Goal: Task Accomplishment & Management: Complete application form

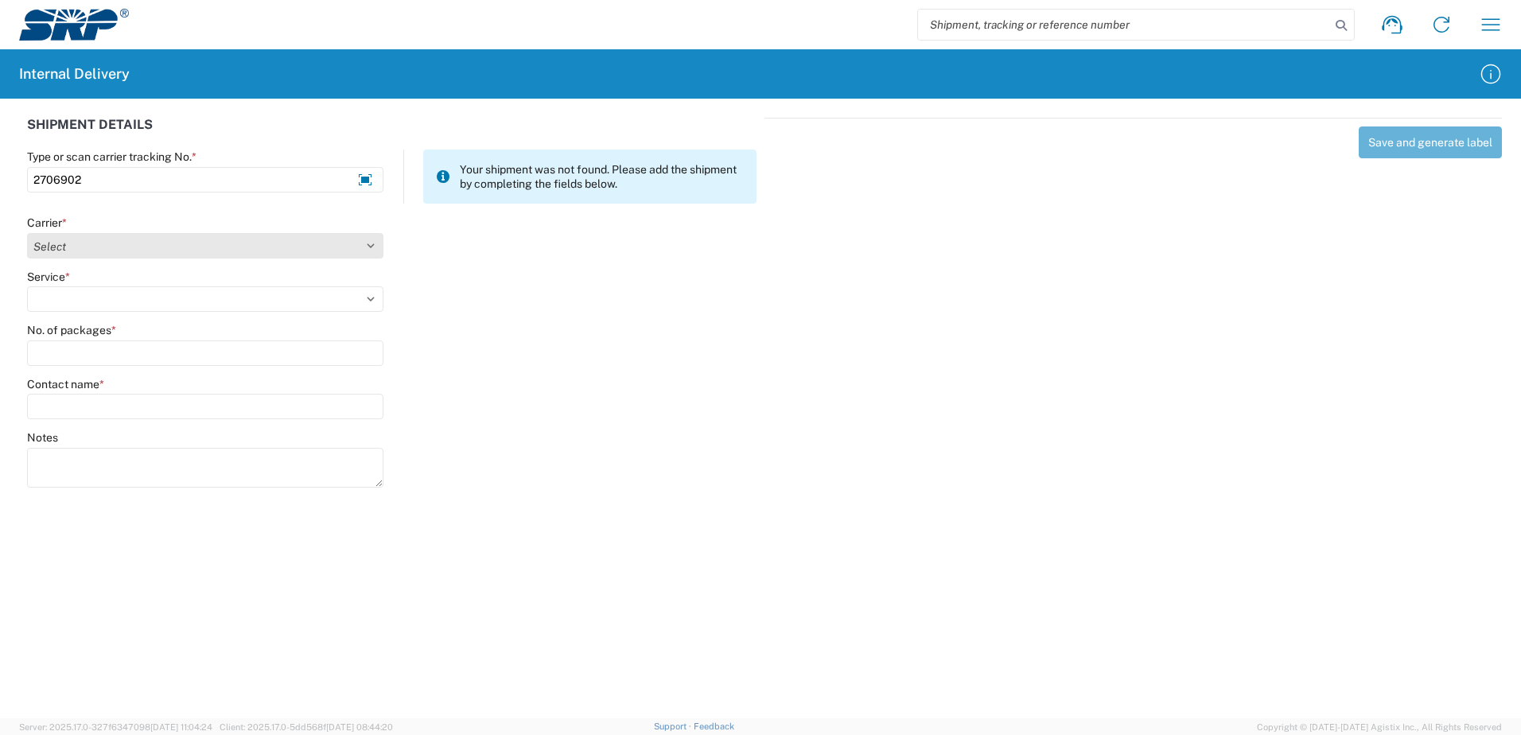
type input "2706902"
click at [368, 243] on select "Select Amazon Logistics ATI Trucking BC Dimerco Logistics Empire Southwest FedE…" at bounding box center [205, 245] width 356 height 25
select select "18714"
click at [27, 233] on select "Select Amazon Logistics ATI Trucking BC Dimerco Logistics Empire Southwest FedE…" at bounding box center [205, 245] width 356 height 25
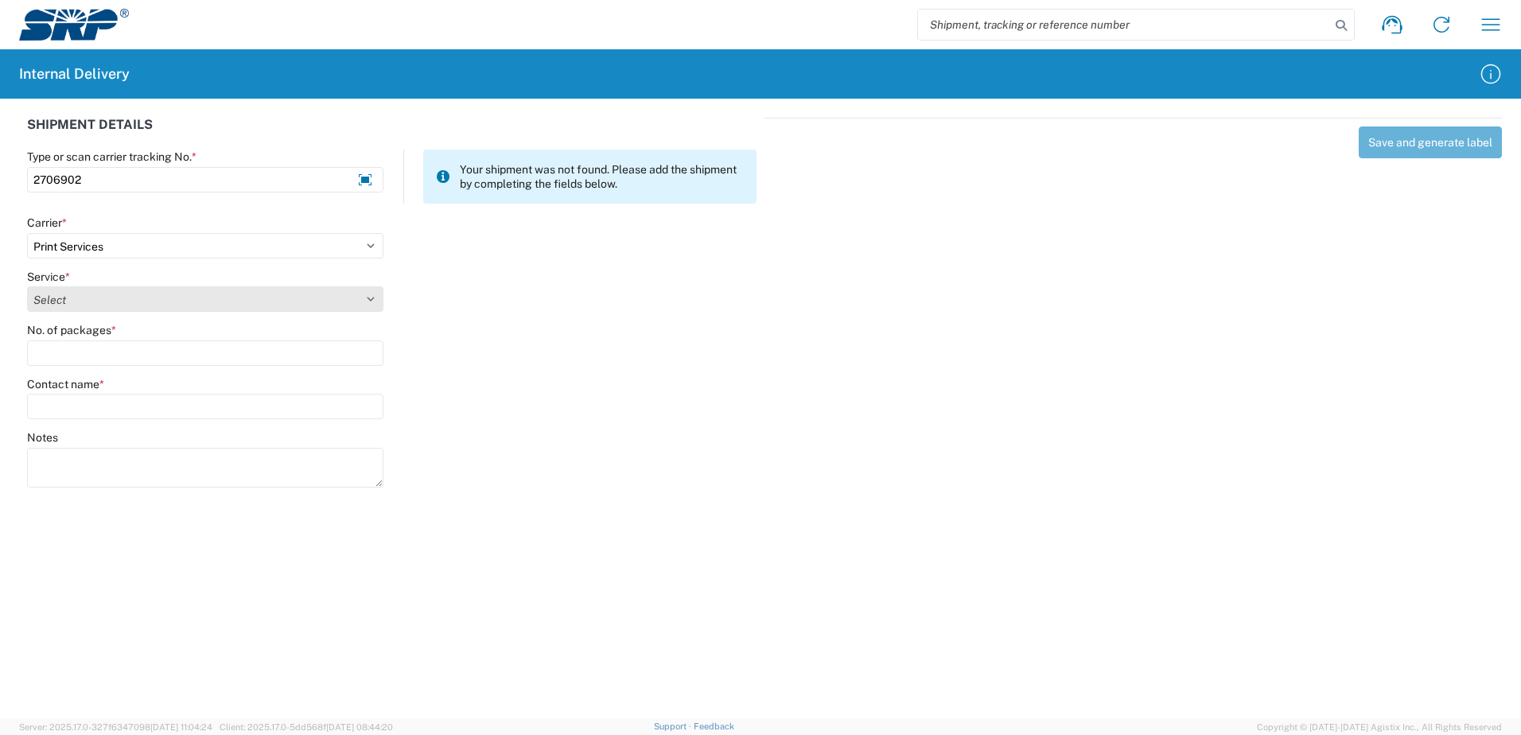
click at [371, 298] on select "Select Ground Inter-office" at bounding box center [205, 298] width 356 height 25
select select "35764"
click at [27, 286] on select "Select Ground Inter-office" at bounding box center [205, 298] width 356 height 25
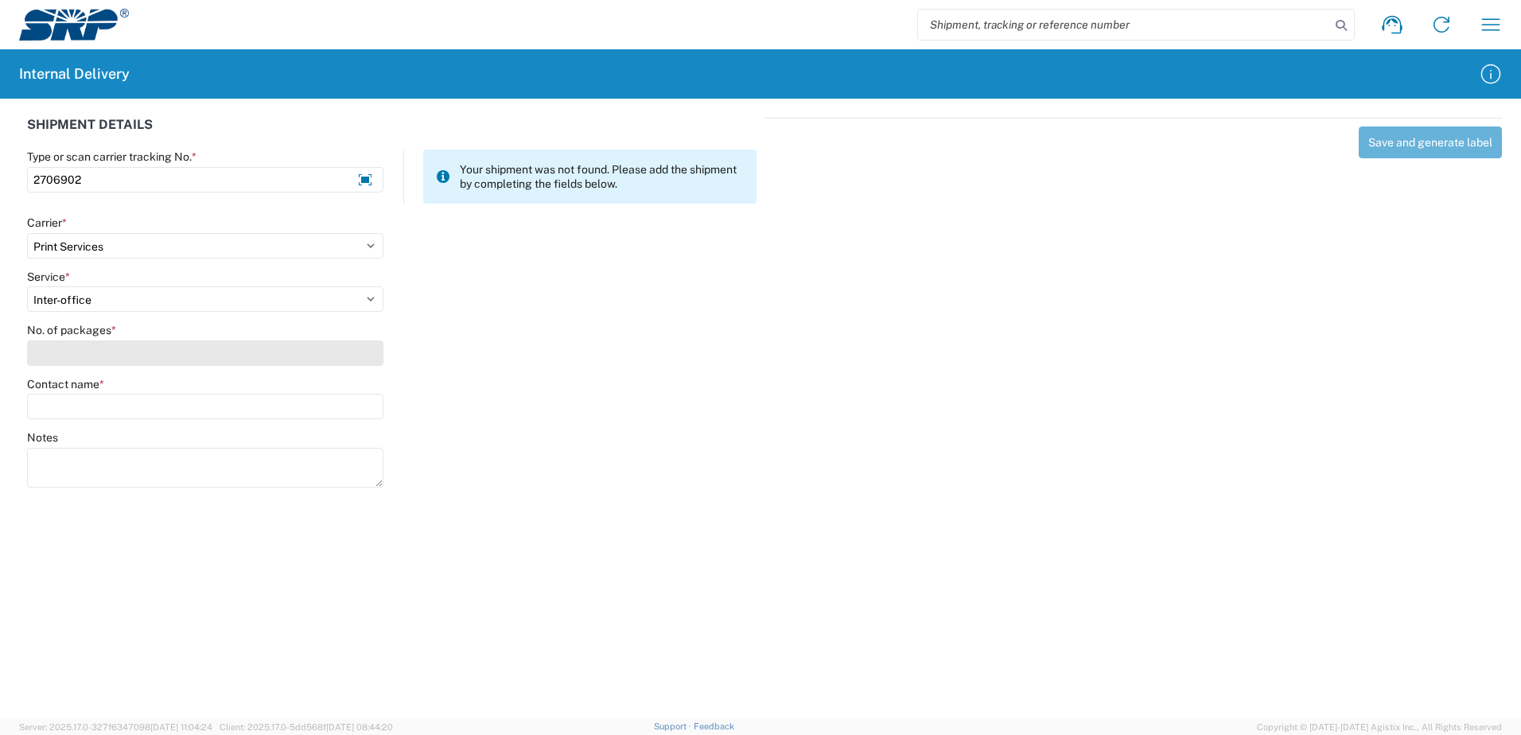
click at [364, 360] on input "No. of packages *" at bounding box center [205, 352] width 356 height 25
type input "6"
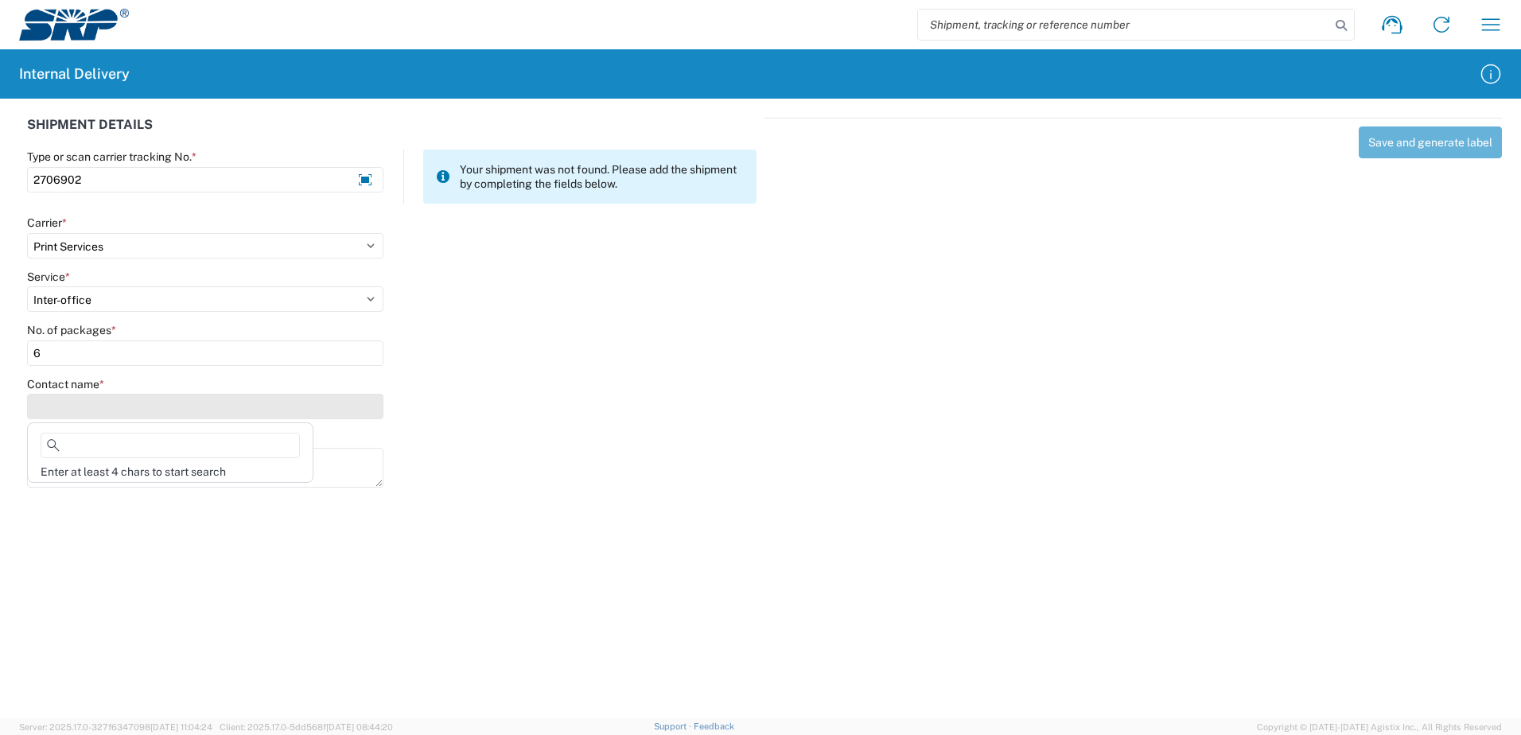
click at [74, 406] on input "Contact name *" at bounding box center [205, 406] width 356 height 25
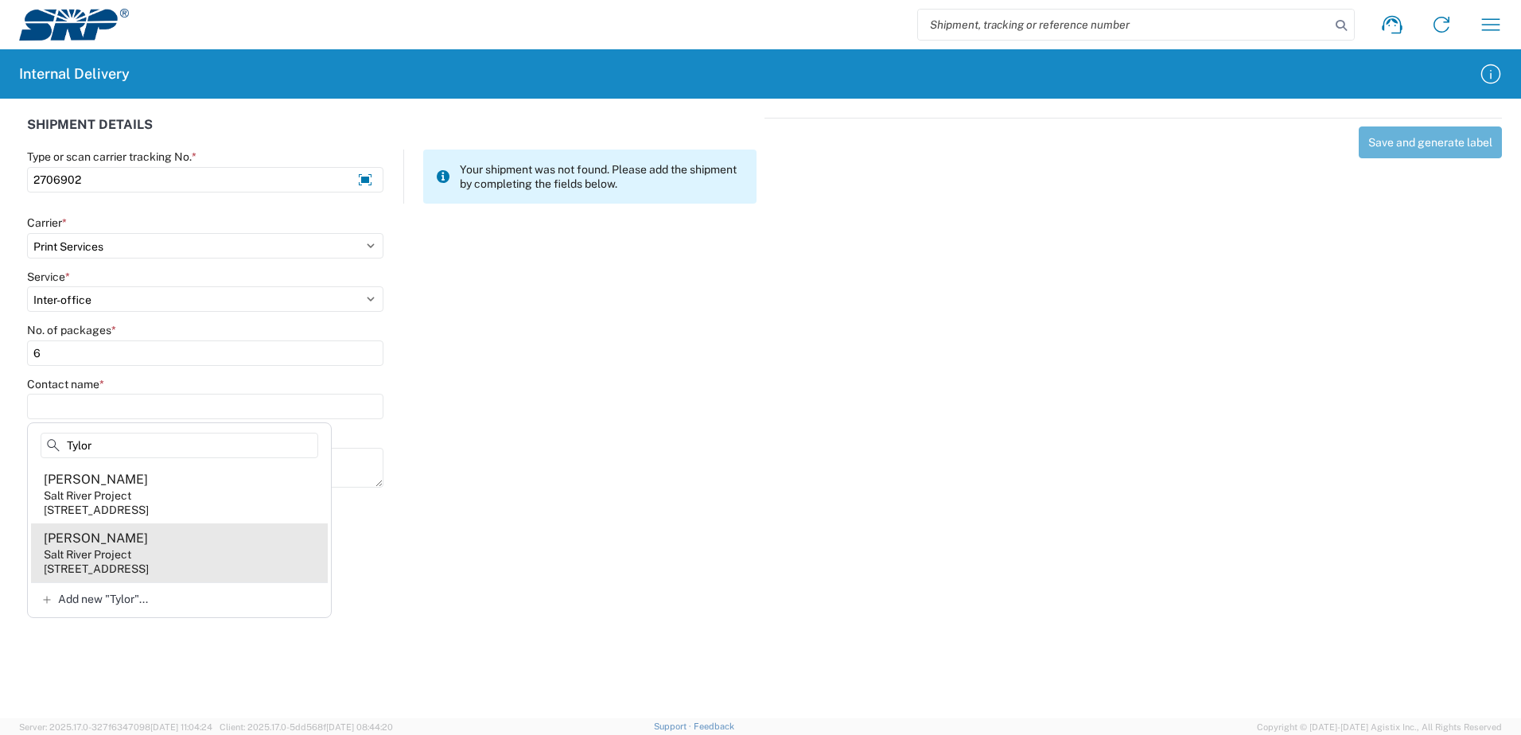
type input "Tylor"
click at [99, 547] on div "Salt River Project" at bounding box center [88, 554] width 88 height 14
type input "[PERSON_NAME]"
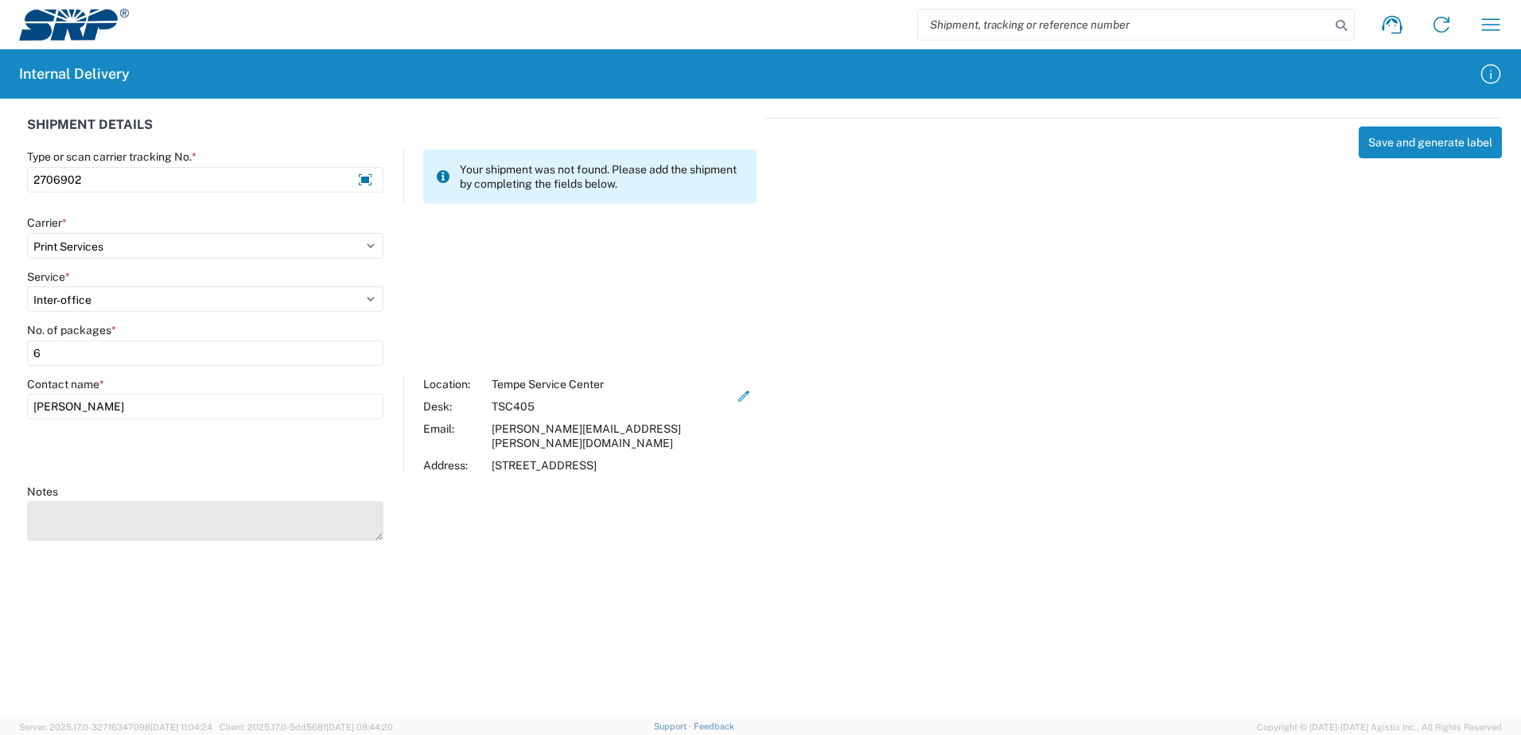
click at [95, 512] on textarea "Notes" at bounding box center [205, 521] width 356 height 40
type textarea "Hauling Team Photos"
drag, startPoint x: 1327, startPoint y: 520, endPoint x: 1335, endPoint y: 485, distance: 35.9
click at [1330, 508] on div "SHIPMENT DETAILS Type or scan carrier tracking No. * 2706902 Your shipment was …" at bounding box center [760, 327] width 1521 height 457
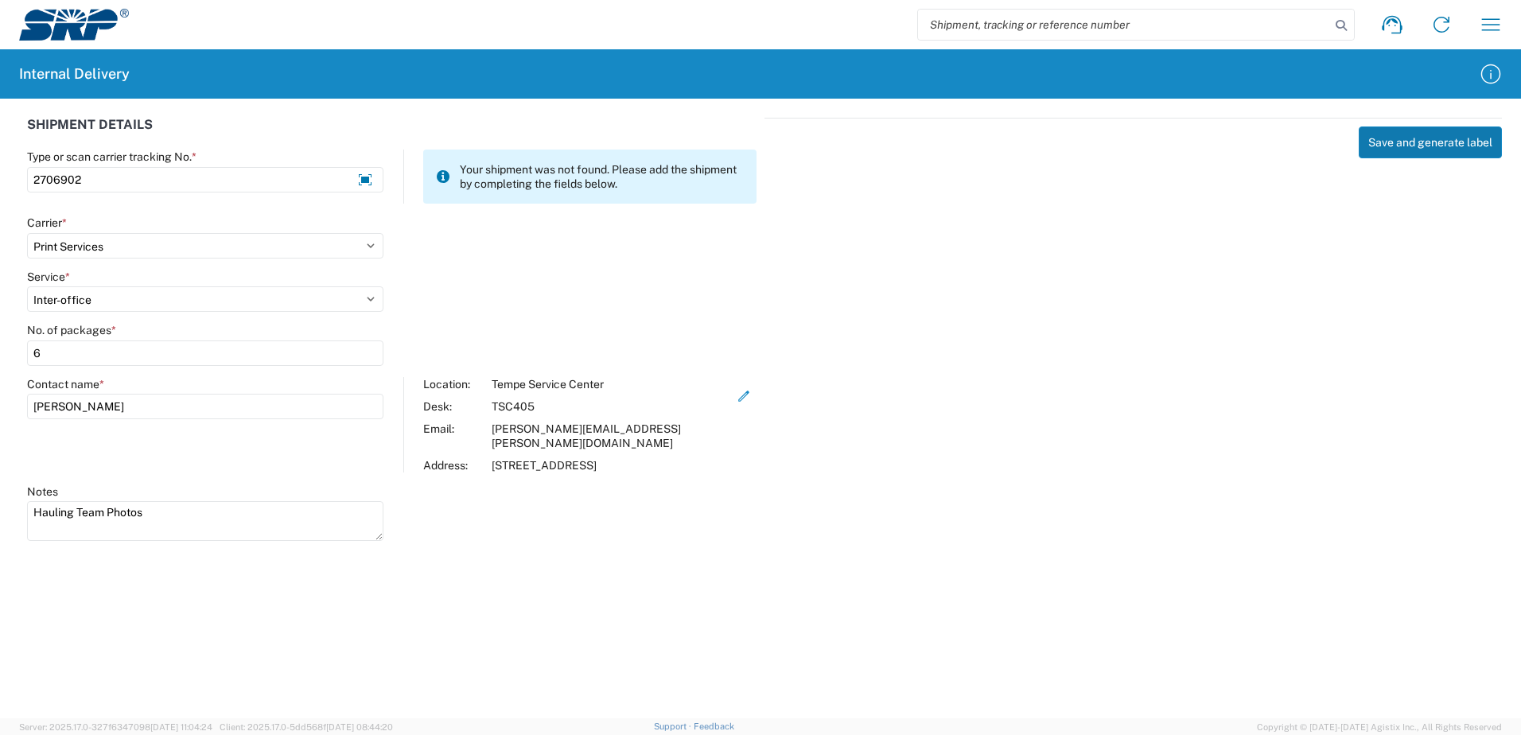
click at [1421, 143] on button "Save and generate label" at bounding box center [1430, 142] width 143 height 32
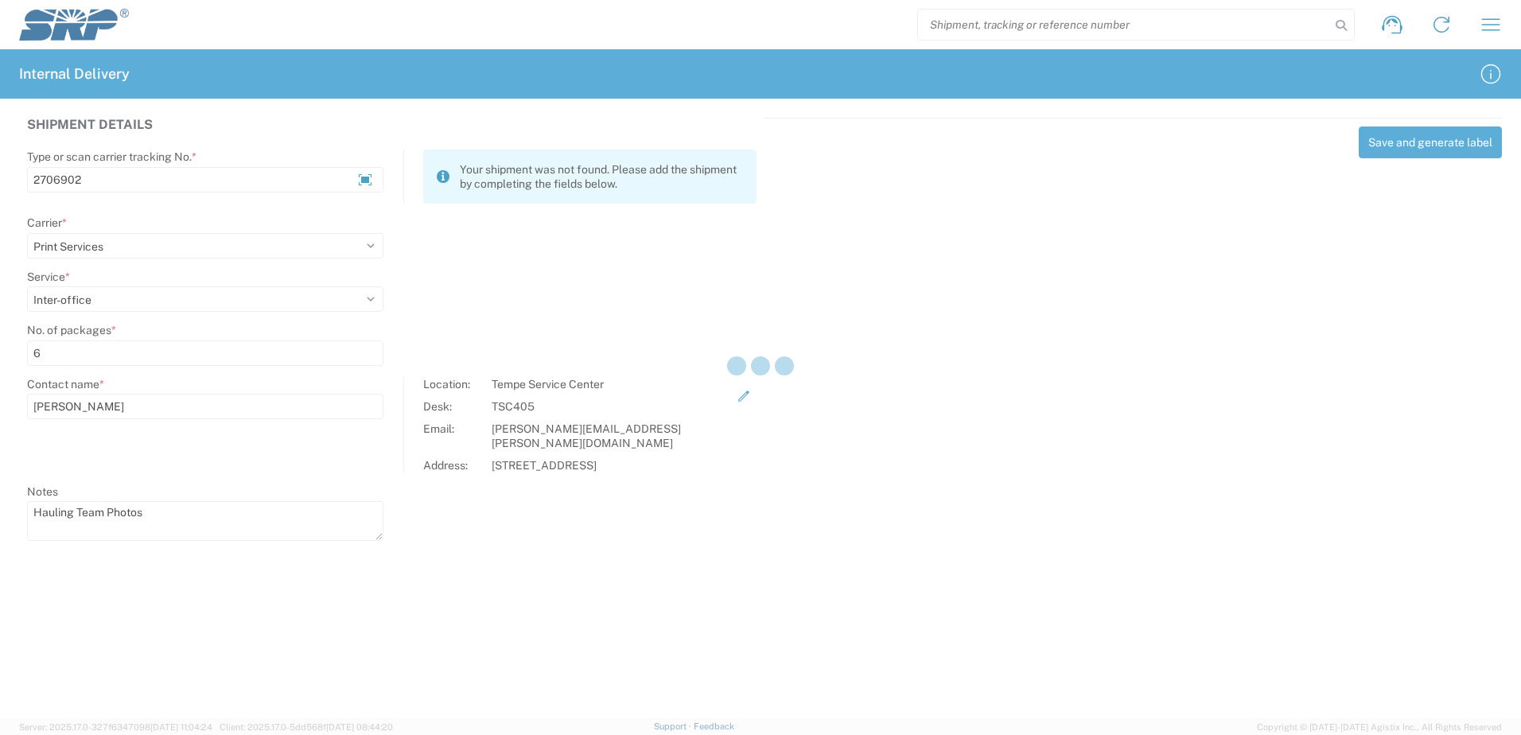
select select
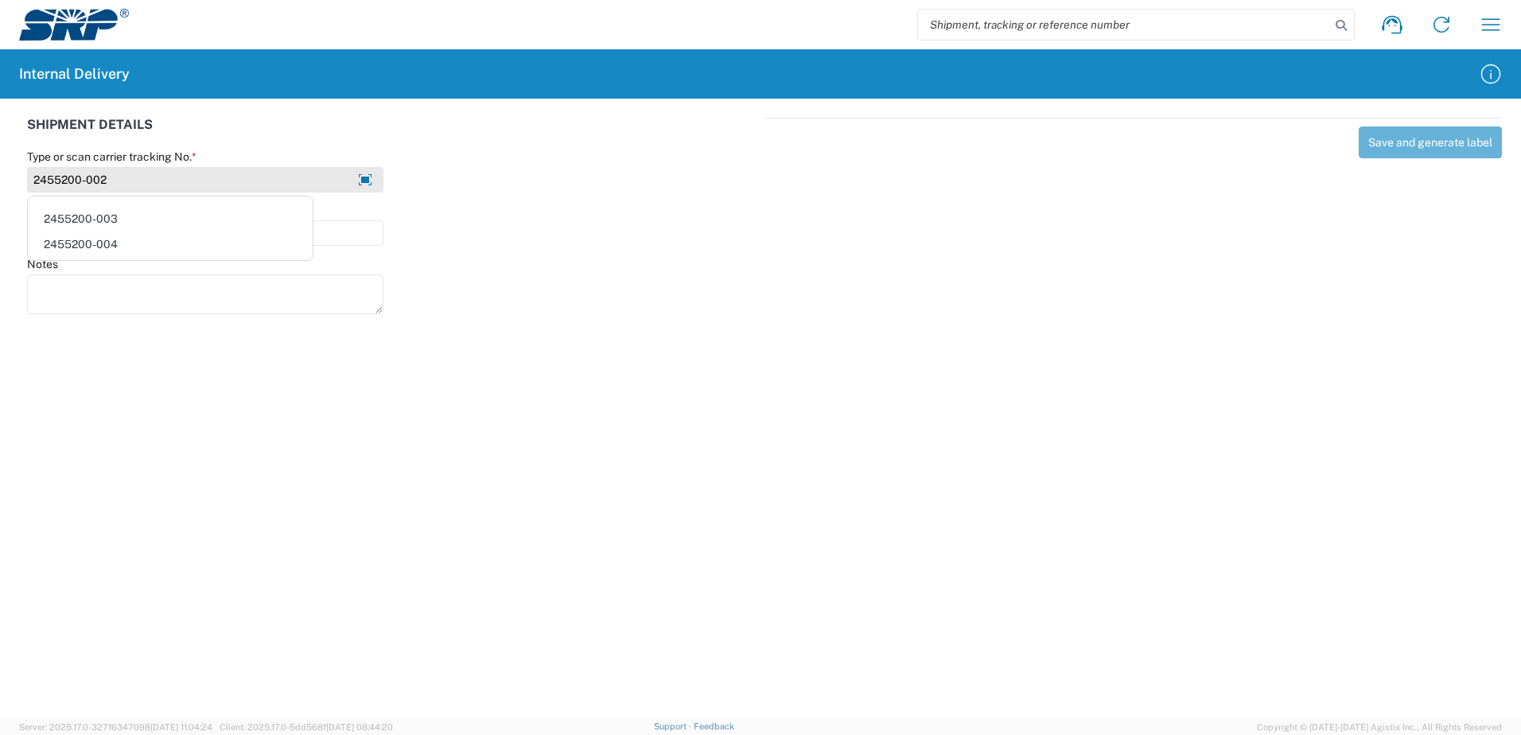
type input "2455200-002"
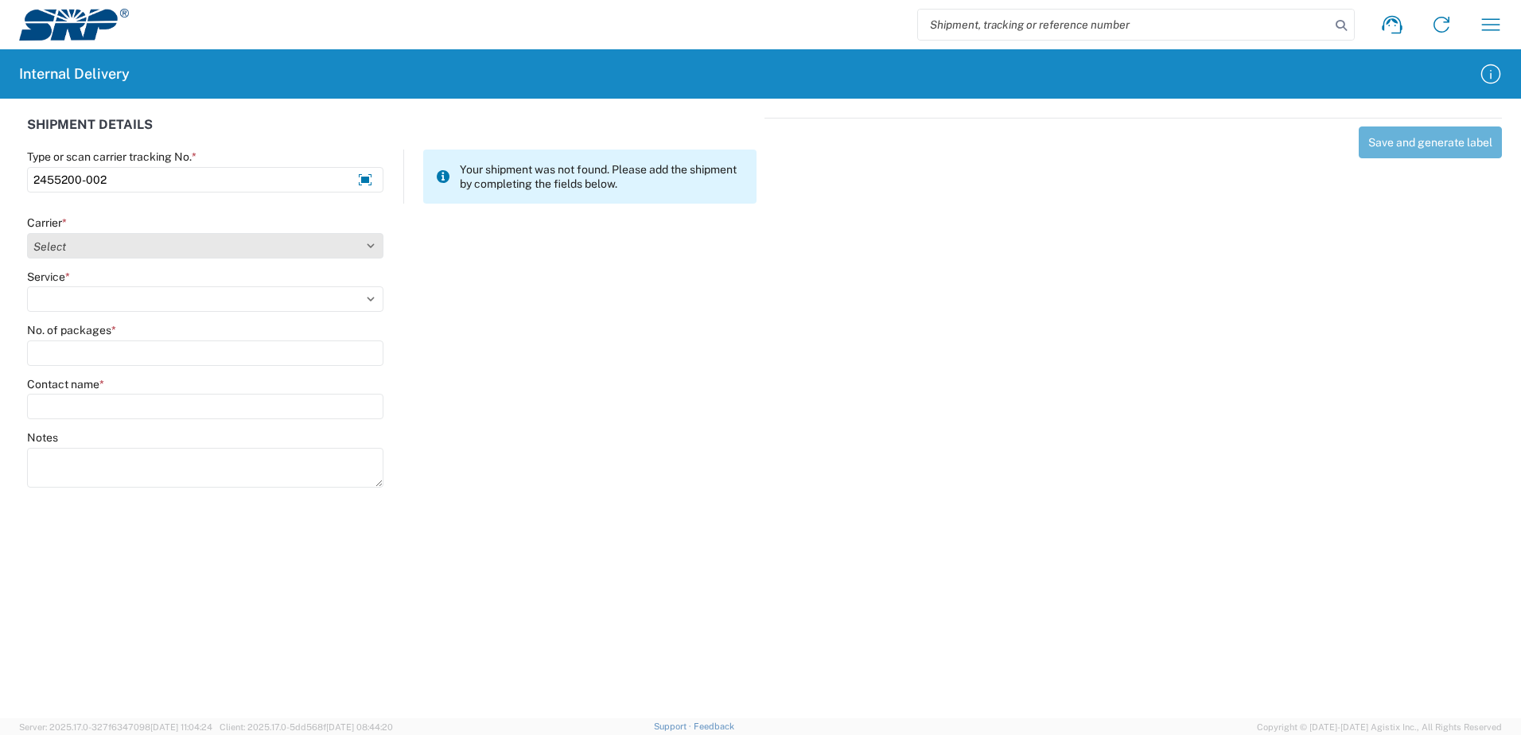
click at [370, 246] on select "Select Amazon Logistics ATI Trucking BC Dimerco Logistics Empire Southwest FedE…" at bounding box center [205, 245] width 356 height 25
select select "18714"
click at [27, 233] on select "Select Amazon Logistics ATI Trucking BC Dimerco Logistics Empire Southwest FedE…" at bounding box center [205, 245] width 356 height 25
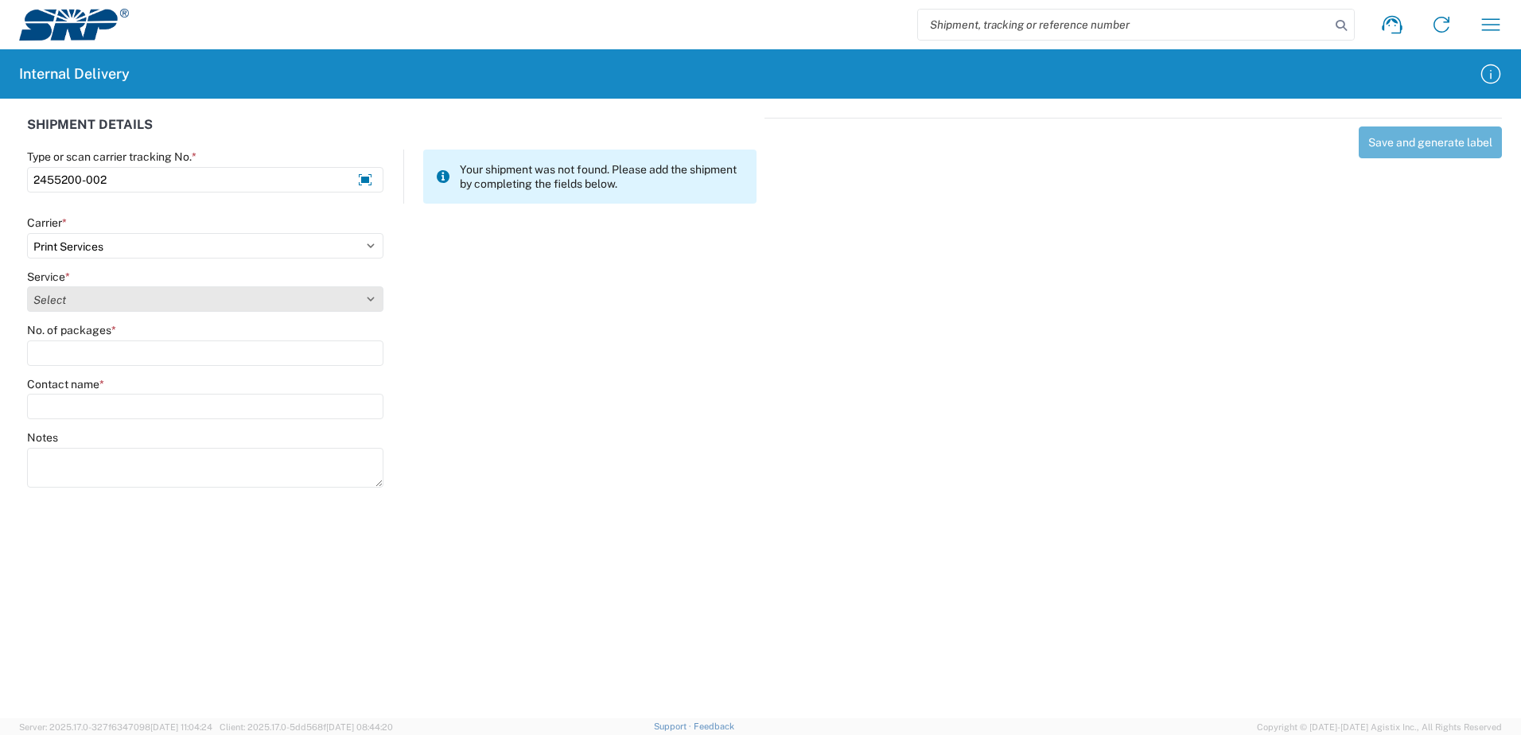
click at [369, 293] on select "Select Ground Inter-office" at bounding box center [205, 298] width 356 height 25
select select "35764"
click at [27, 286] on select "Select Ground Inter-office" at bounding box center [205, 298] width 356 height 25
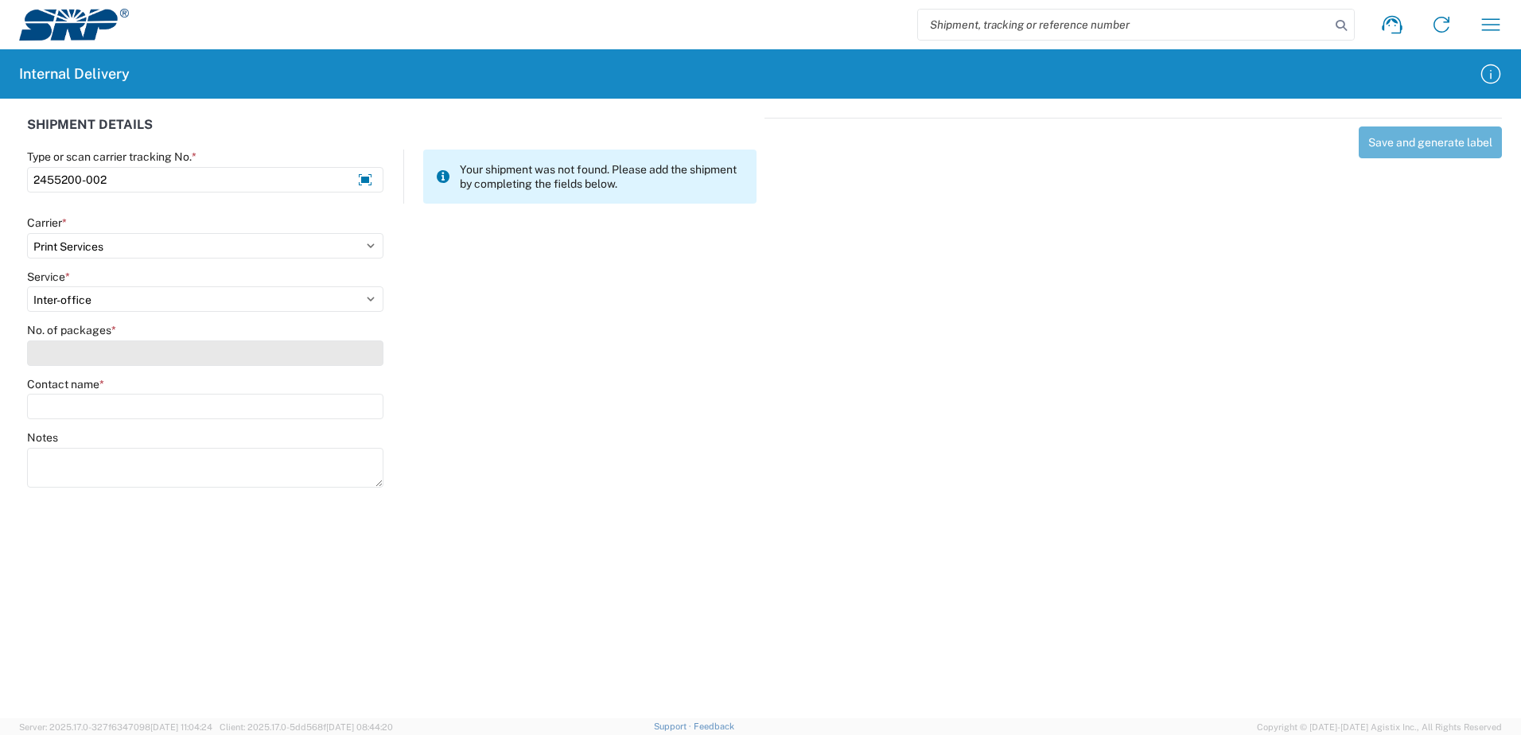
click at [358, 361] on input "No. of packages *" at bounding box center [205, 352] width 356 height 25
type input "1"
click at [240, 411] on input "Contact name *" at bounding box center [205, 406] width 356 height 25
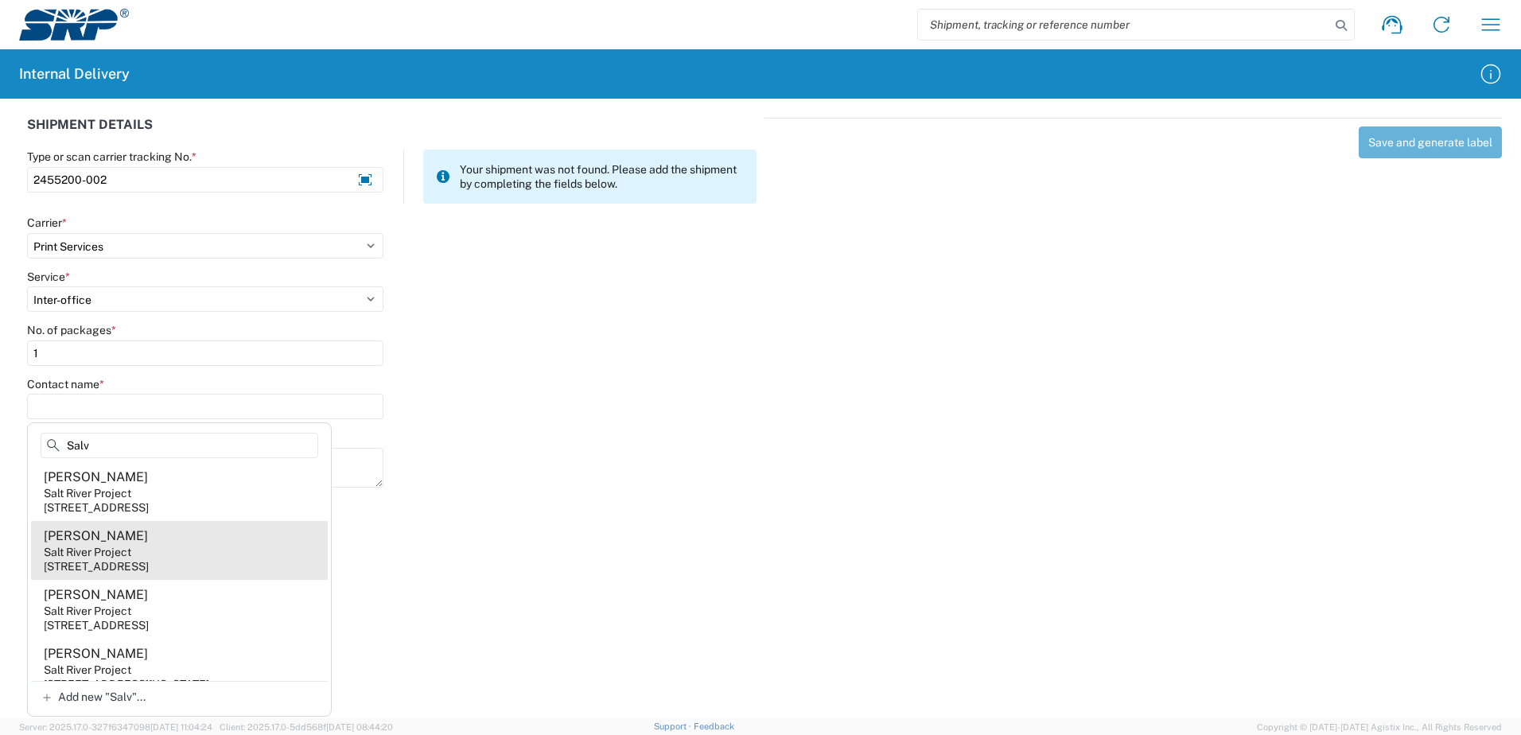
scroll to position [358, 0]
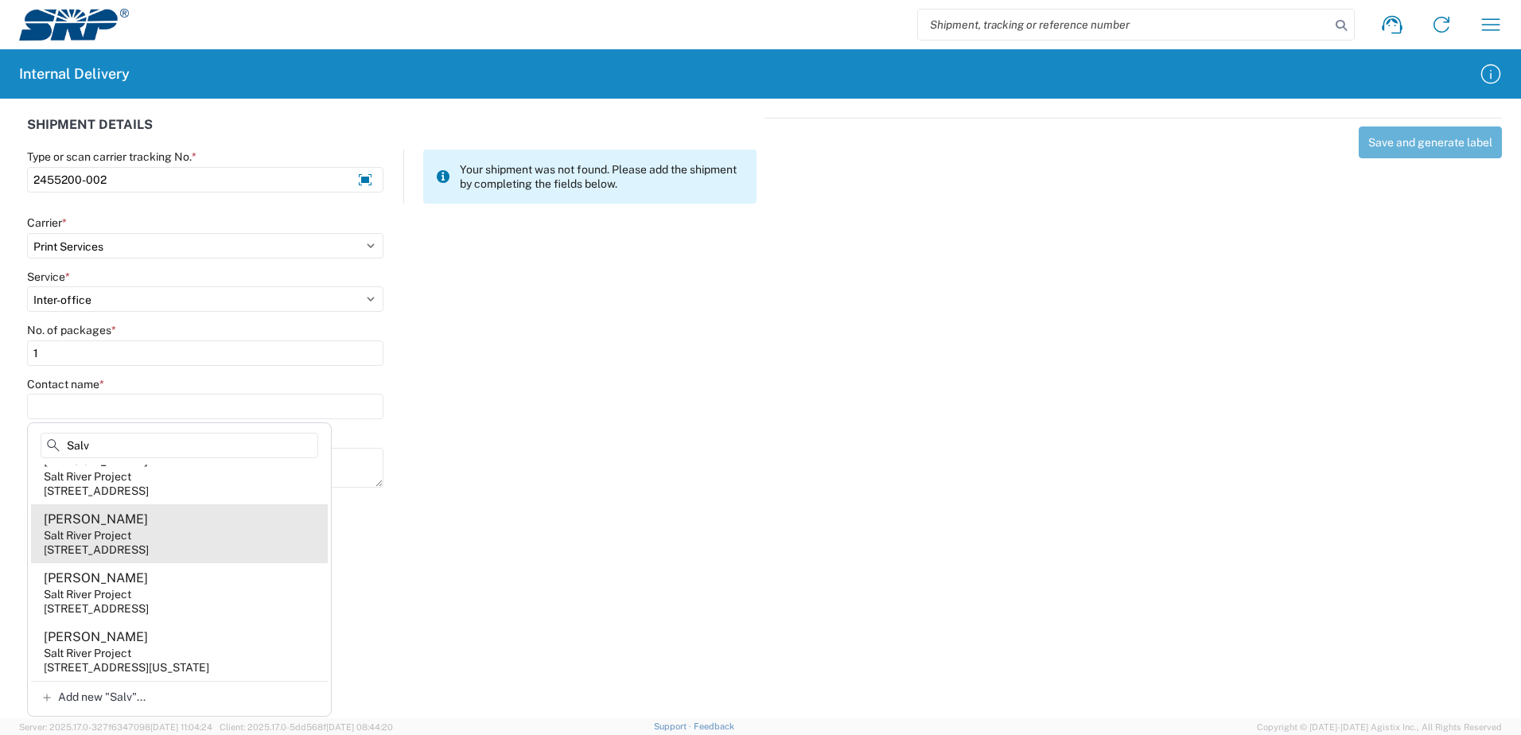
type input "Salv"
click at [88, 531] on div "Salt River Project" at bounding box center [88, 535] width 88 height 14
type input "Natalie Salvione"
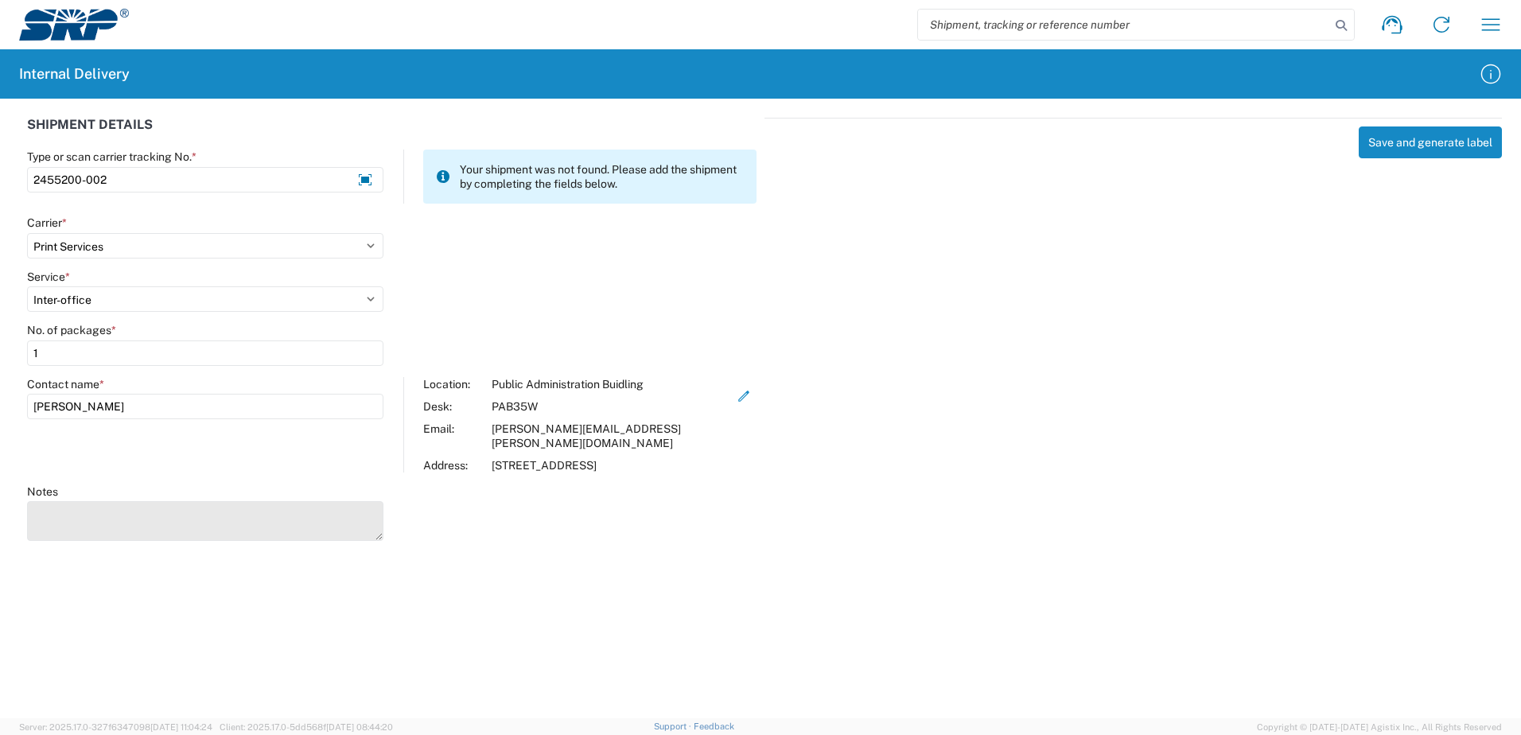
click at [91, 507] on textarea "Notes" at bounding box center [205, 521] width 356 height 40
type textarea "Deliver to PAB Building 15 Storage Room D Check-in Floor Stand"
drag, startPoint x: 947, startPoint y: 523, endPoint x: 994, endPoint y: 505, distance: 49.6
click at [955, 520] on div "SHIPMENT DETAILS Type or scan carrier tracking No. * 2455200-002 Your shipment …" at bounding box center [760, 327] width 1521 height 457
click at [1407, 142] on button "Save and generate label" at bounding box center [1430, 142] width 143 height 32
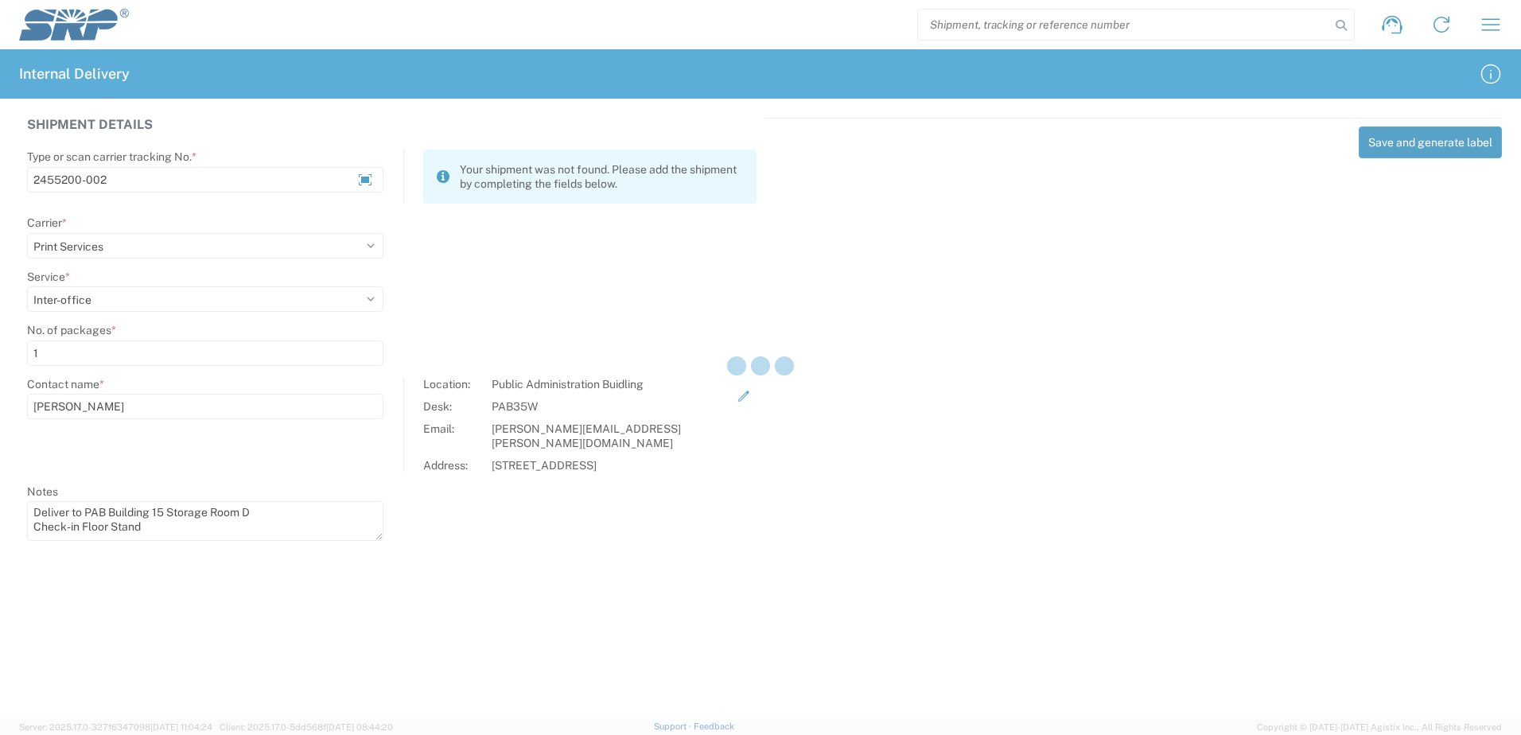
select select
